Goal: Obtain resource: Download file/media

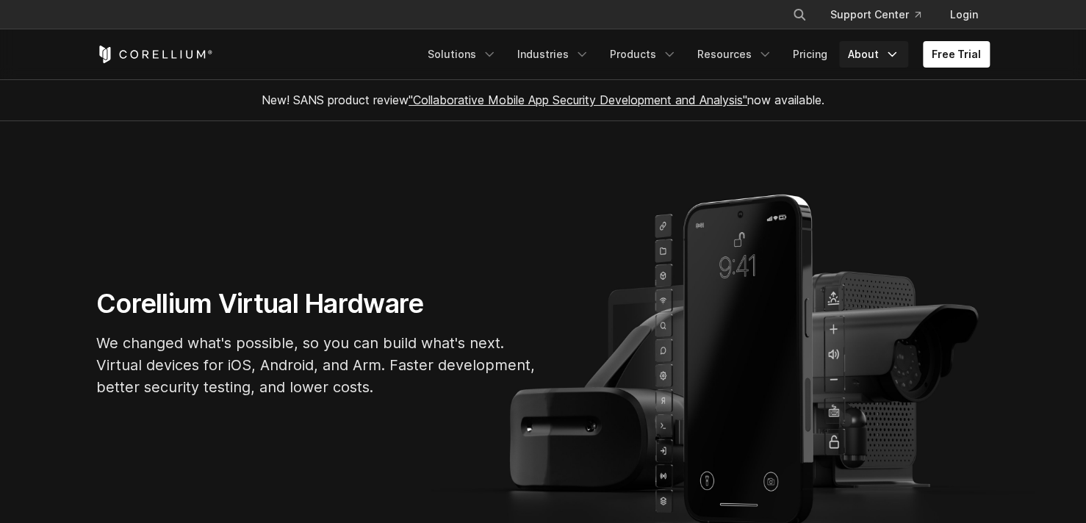
click at [875, 62] on link "About" at bounding box center [873, 54] width 69 height 26
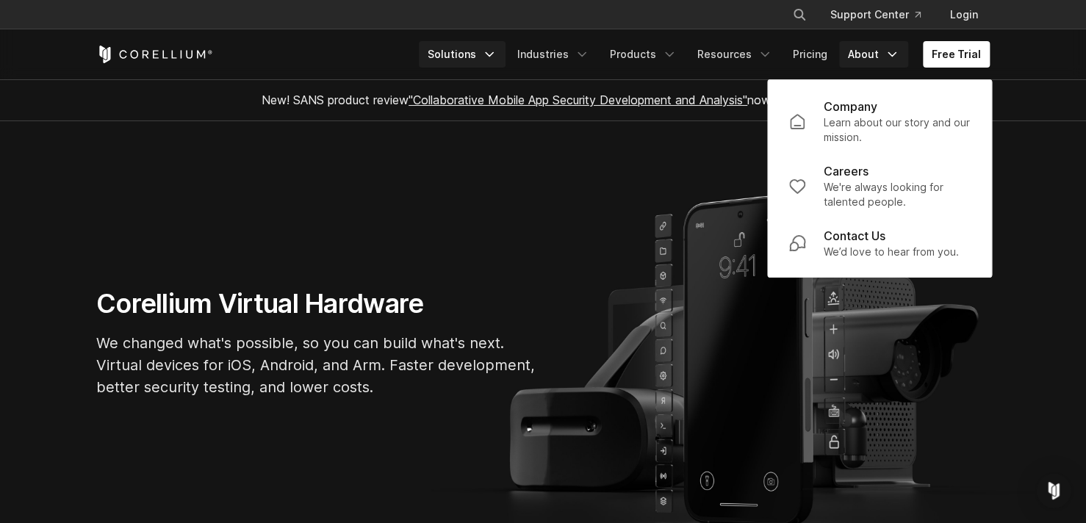
click at [481, 60] on link "Solutions" at bounding box center [462, 54] width 87 height 26
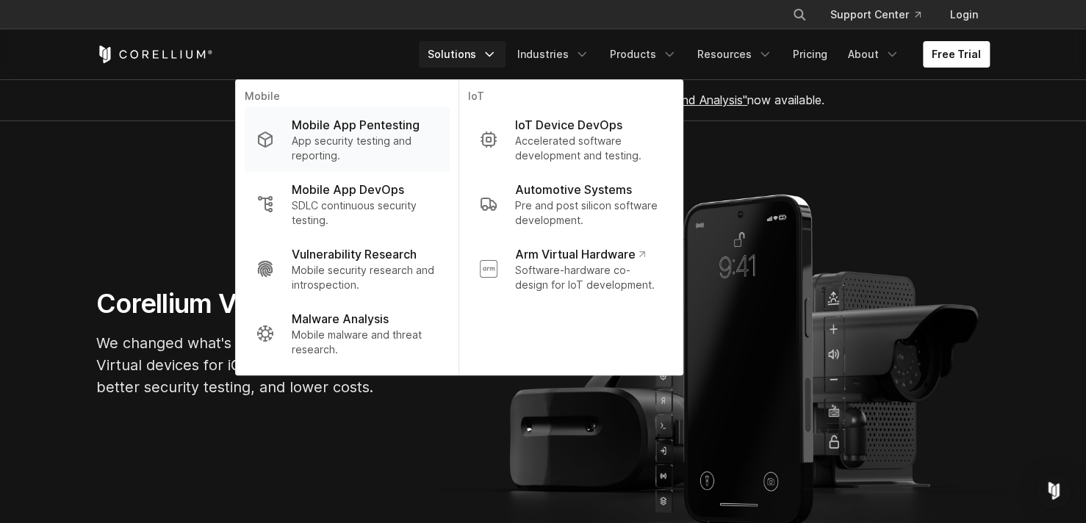
click at [387, 123] on p "Mobile App Pentesting" at bounding box center [356, 125] width 128 height 18
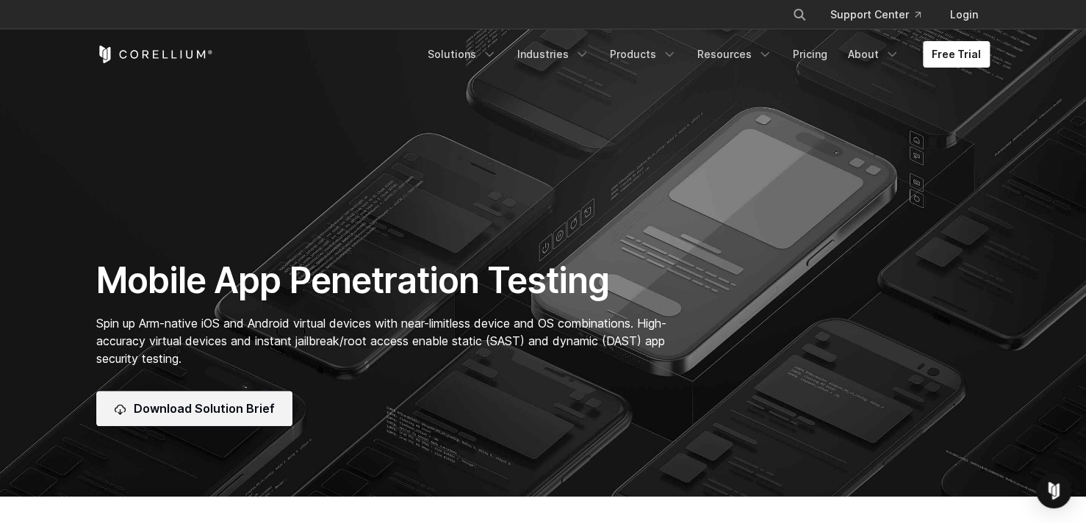
click at [166, 411] on span "Download Solution Brief" at bounding box center [204, 409] width 141 height 18
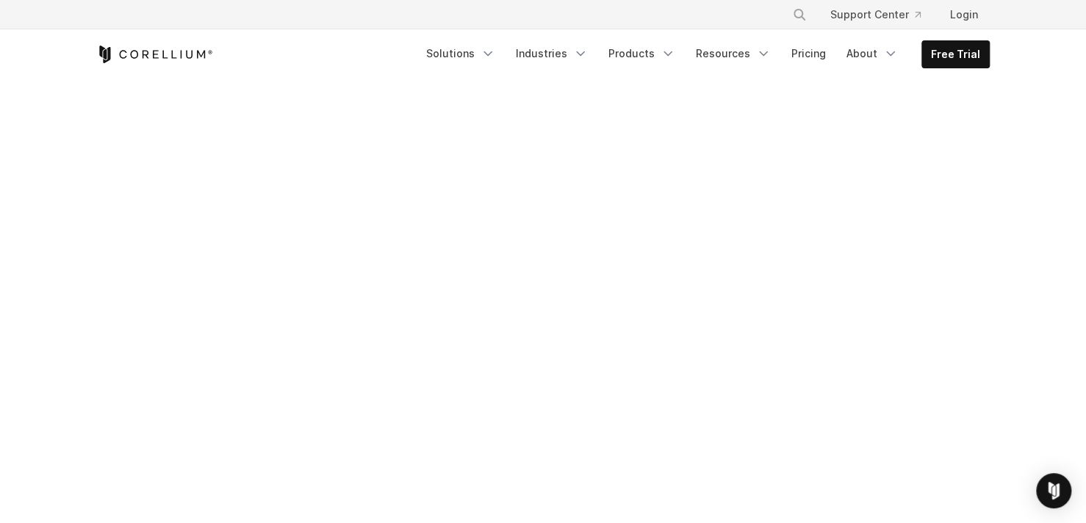
scroll to position [220, 0]
